Goal: Information Seeking & Learning: Learn about a topic

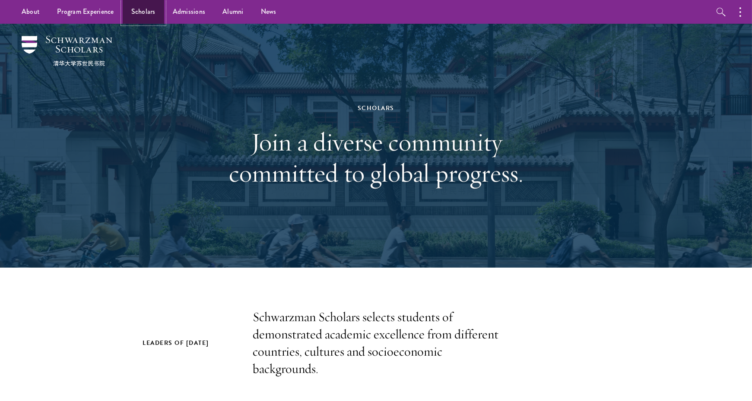
click at [142, 19] on link "Scholars" at bounding box center [143, 12] width 41 height 24
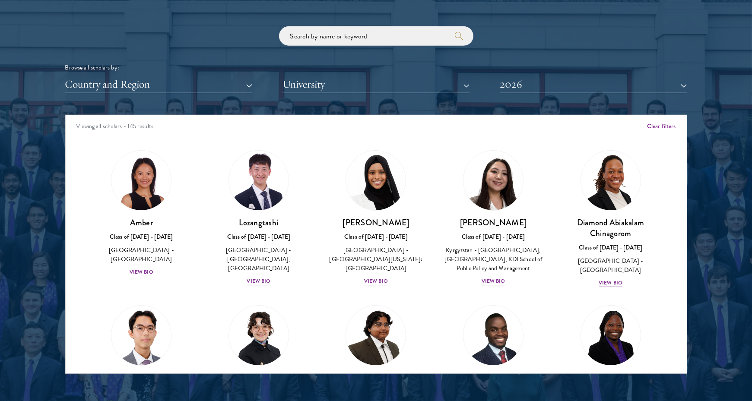
scroll to position [1037, 0]
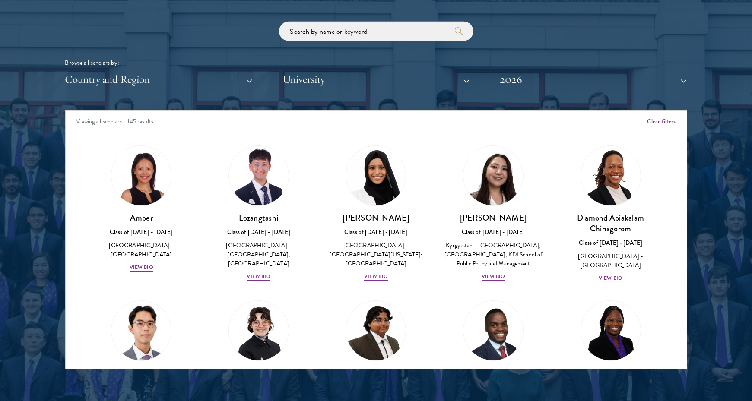
click at [420, 67] on div "Browse all scholars by:" at bounding box center [376, 62] width 622 height 9
click at [416, 73] on button "University" at bounding box center [375, 80] width 187 height 18
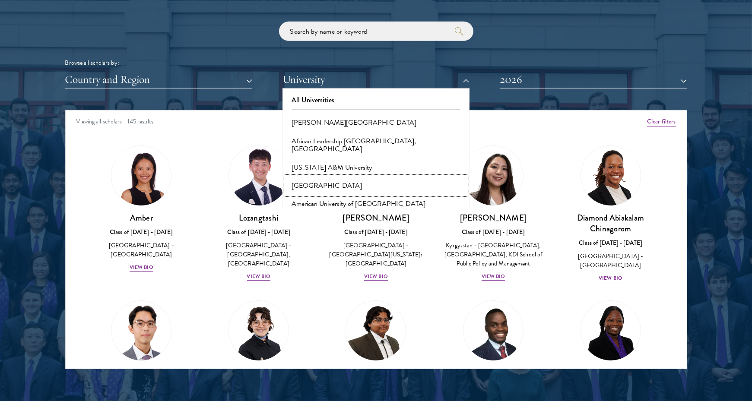
click at [321, 181] on button "[GEOGRAPHIC_DATA]" at bounding box center [376, 186] width 182 height 18
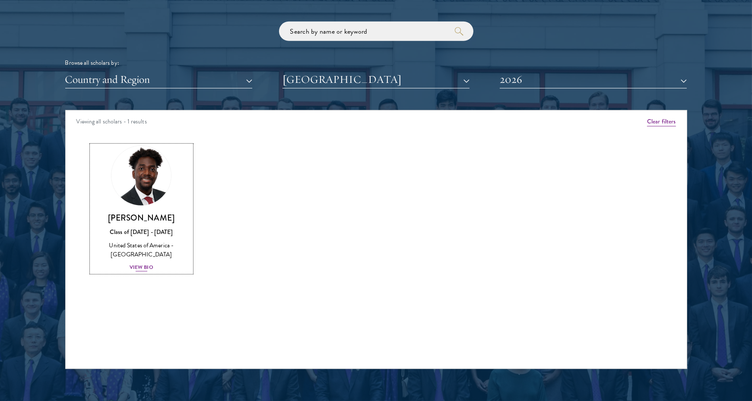
click at [143, 207] on link "[PERSON_NAME] Class of [DATE] - [DATE] [GEOGRAPHIC_DATA] - [GEOGRAPHIC_DATA] Vi…" at bounding box center [142, 209] width 100 height 127
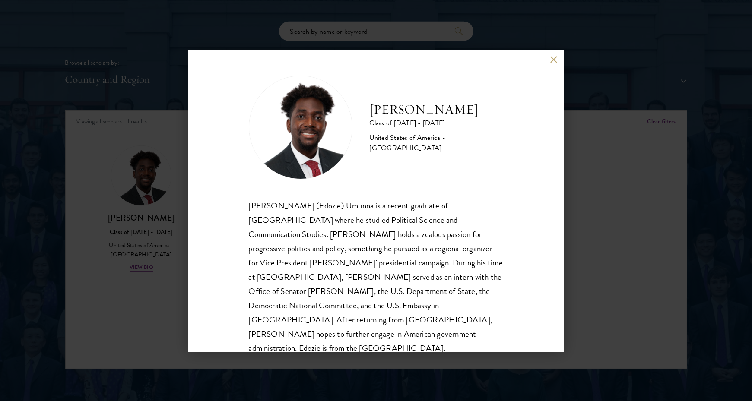
scroll to position [15, 0]
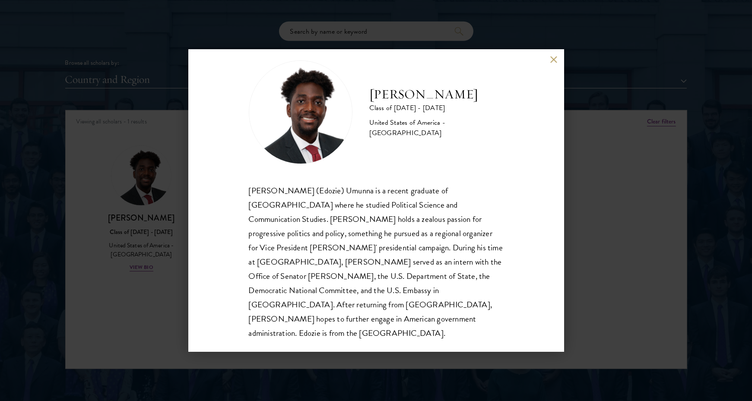
click at [149, 157] on div "[PERSON_NAME] Class of [DATE] - [DATE] [GEOGRAPHIC_DATA] - [GEOGRAPHIC_DATA] [P…" at bounding box center [376, 200] width 752 height 401
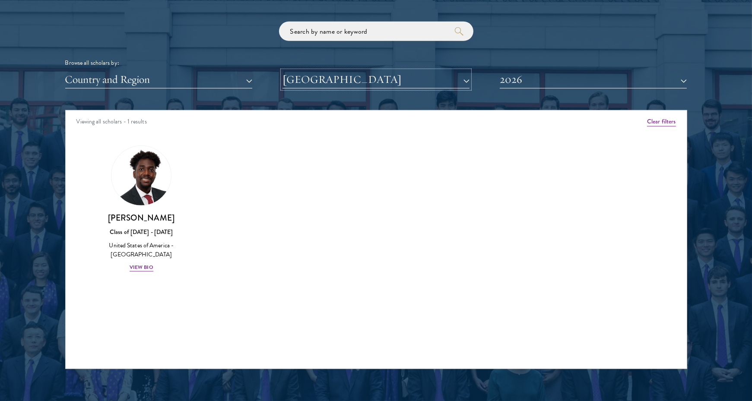
click at [414, 84] on button "[GEOGRAPHIC_DATA]" at bounding box center [375, 80] width 187 height 18
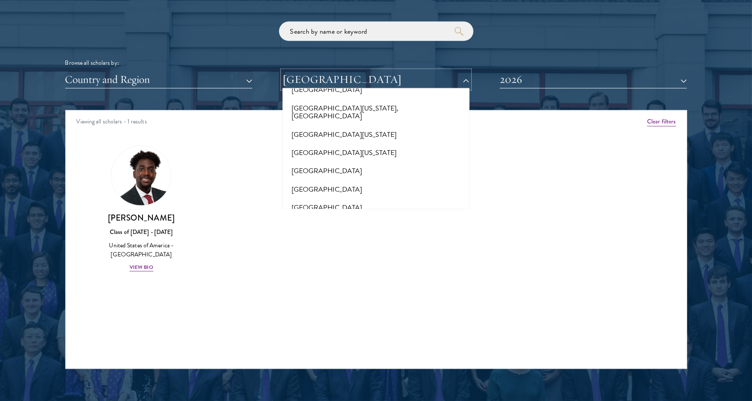
scroll to position [6685, 0]
click at [341, 316] on button "[GEOGRAPHIC_DATA][US_STATE]" at bounding box center [376, 325] width 182 height 18
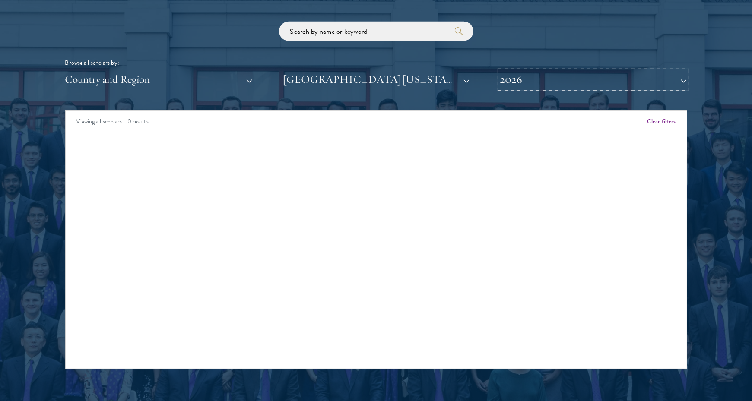
click at [587, 84] on button "2026" at bounding box center [593, 80] width 187 height 18
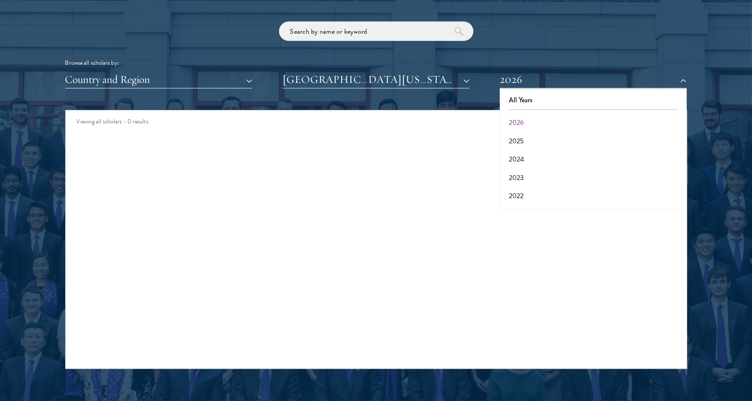
click at [532, 109] on div at bounding box center [593, 109] width 169 height 1
click at [527, 104] on button "All Years" at bounding box center [593, 100] width 182 height 18
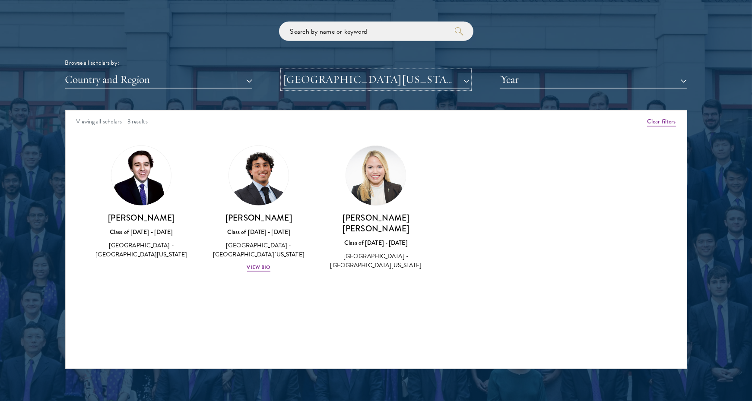
click at [312, 79] on button "[GEOGRAPHIC_DATA][US_STATE]" at bounding box center [375, 80] width 187 height 18
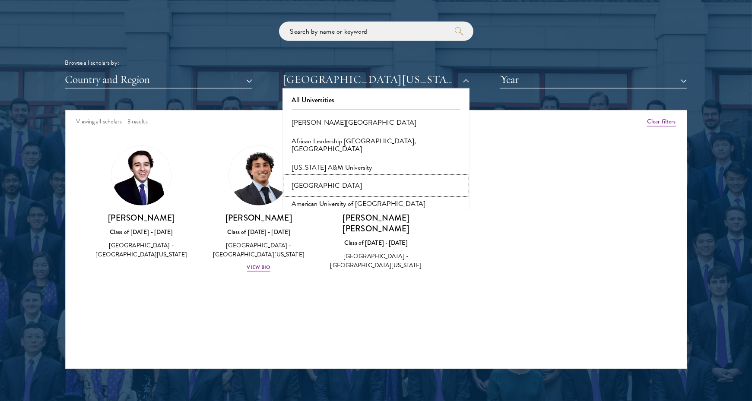
click at [321, 178] on button "[GEOGRAPHIC_DATA]" at bounding box center [376, 186] width 182 height 18
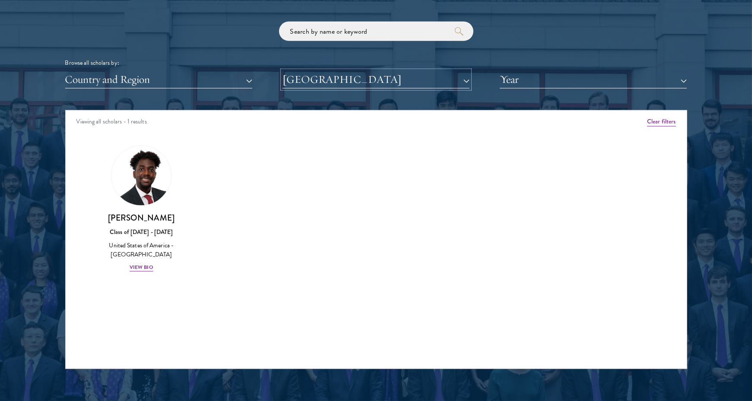
click at [447, 82] on button "[GEOGRAPHIC_DATA]" at bounding box center [375, 80] width 187 height 18
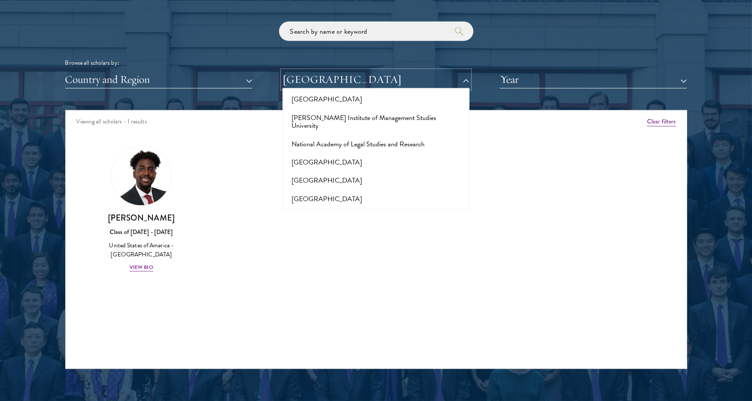
scroll to position [3646, 0]
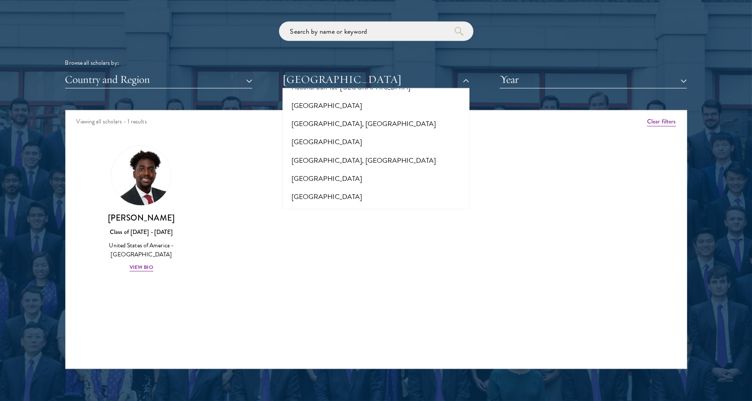
click at [329, 225] on button "[US_STATE][GEOGRAPHIC_DATA]" at bounding box center [376, 234] width 182 height 18
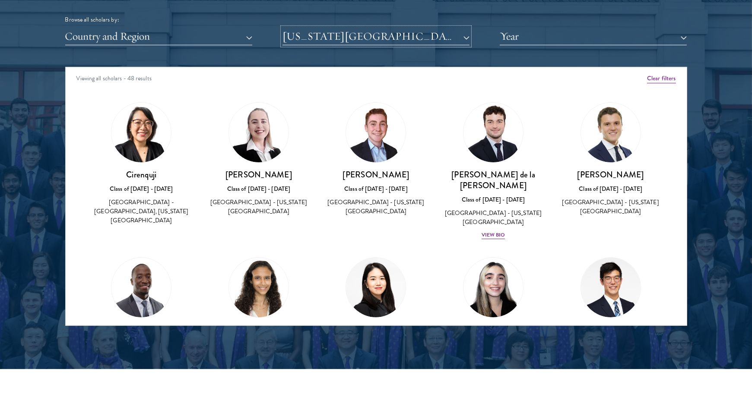
click at [348, 42] on button "[US_STATE][GEOGRAPHIC_DATA]" at bounding box center [375, 37] width 187 height 18
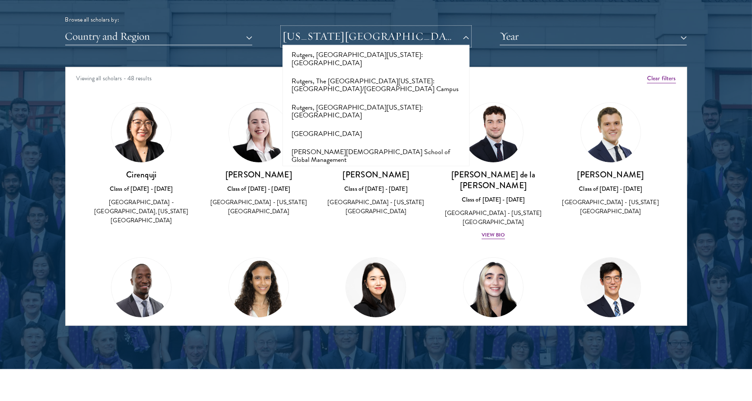
scroll to position [4467, 0]
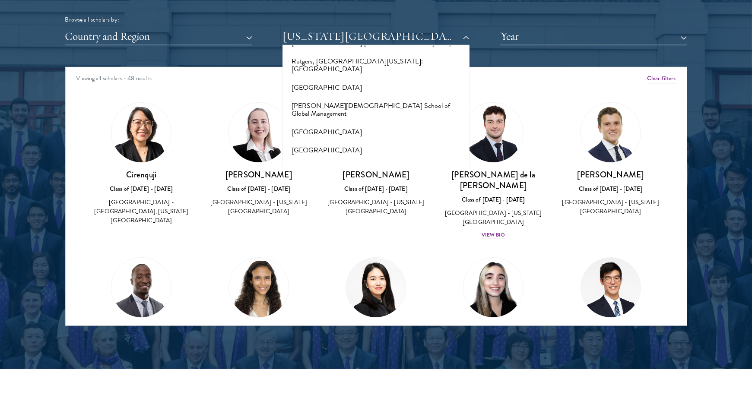
click at [362, 178] on button "School of Oriental and African Studies, [GEOGRAPHIC_DATA]" at bounding box center [376, 191] width 182 height 26
